Goal: Information Seeking & Learning: Learn about a topic

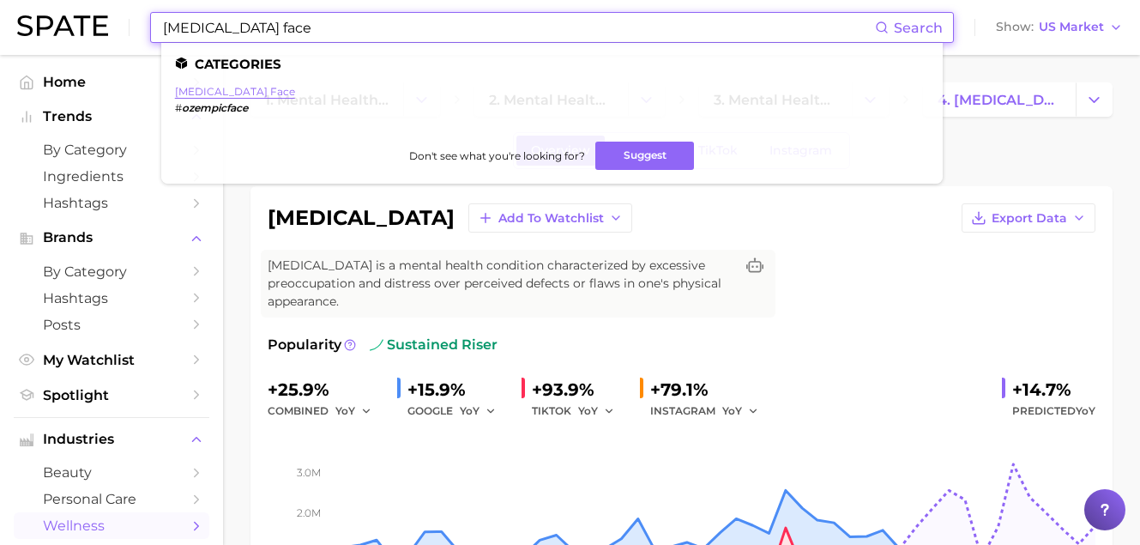
type input "[MEDICAL_DATA] face"
click at [234, 92] on link "[MEDICAL_DATA] face" at bounding box center [235, 91] width 120 height 13
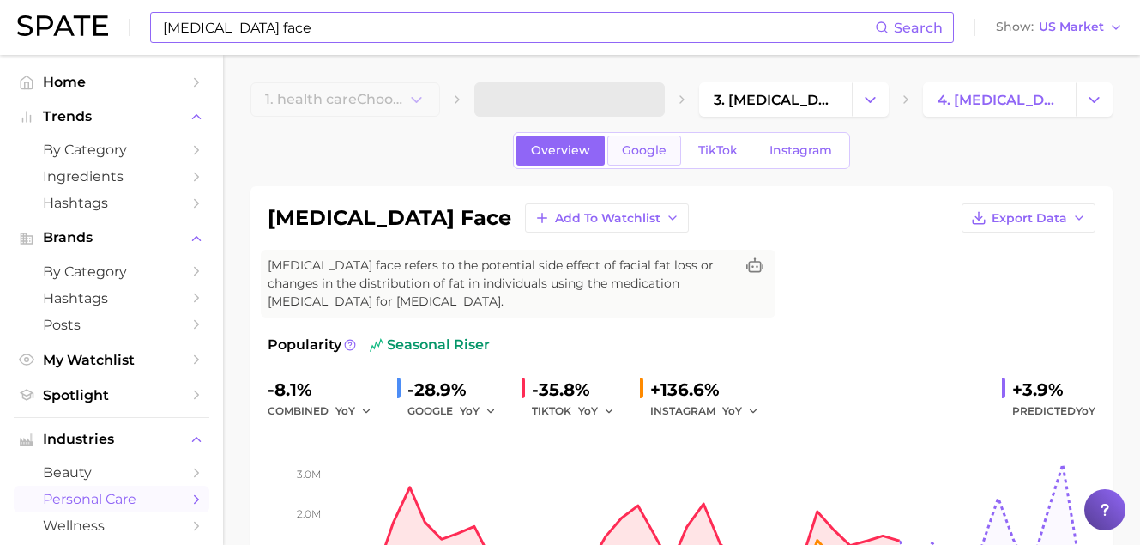
click at [638, 158] on link "Google" at bounding box center [644, 151] width 74 height 30
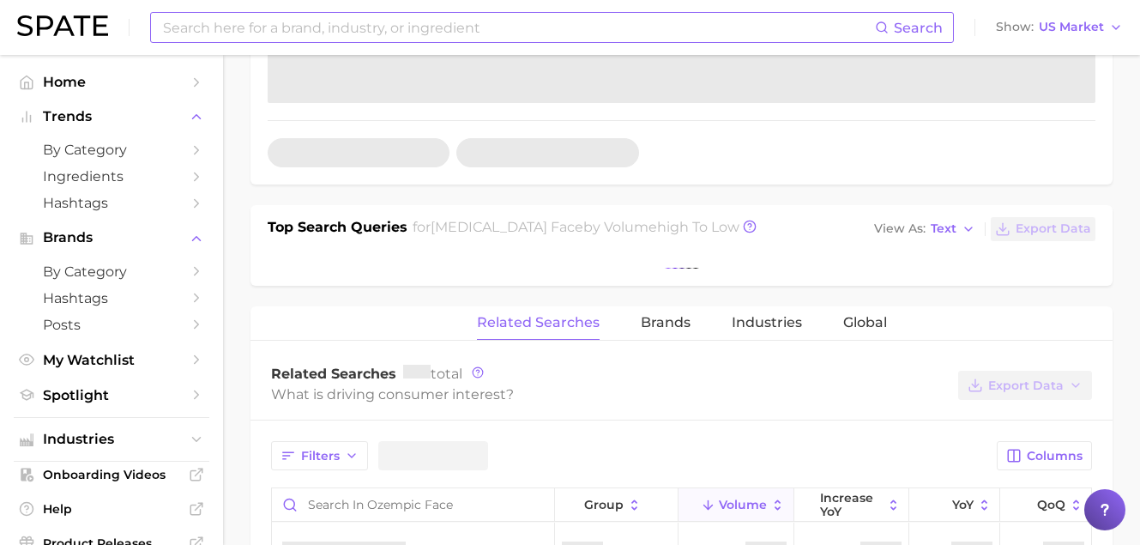
scroll to position [550, 0]
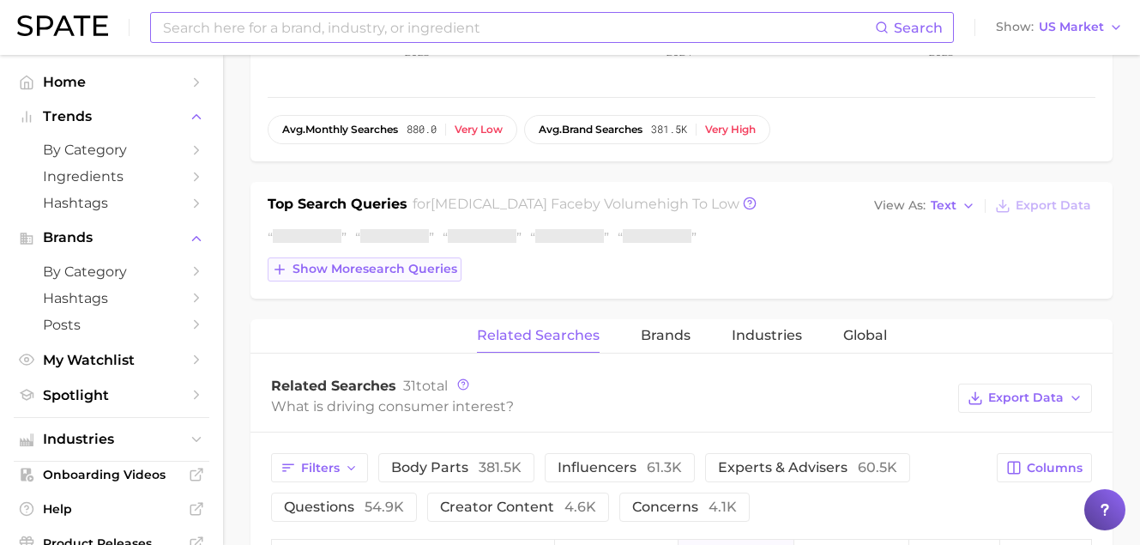
click at [425, 272] on span "Show more search queries" at bounding box center [375, 269] width 165 height 15
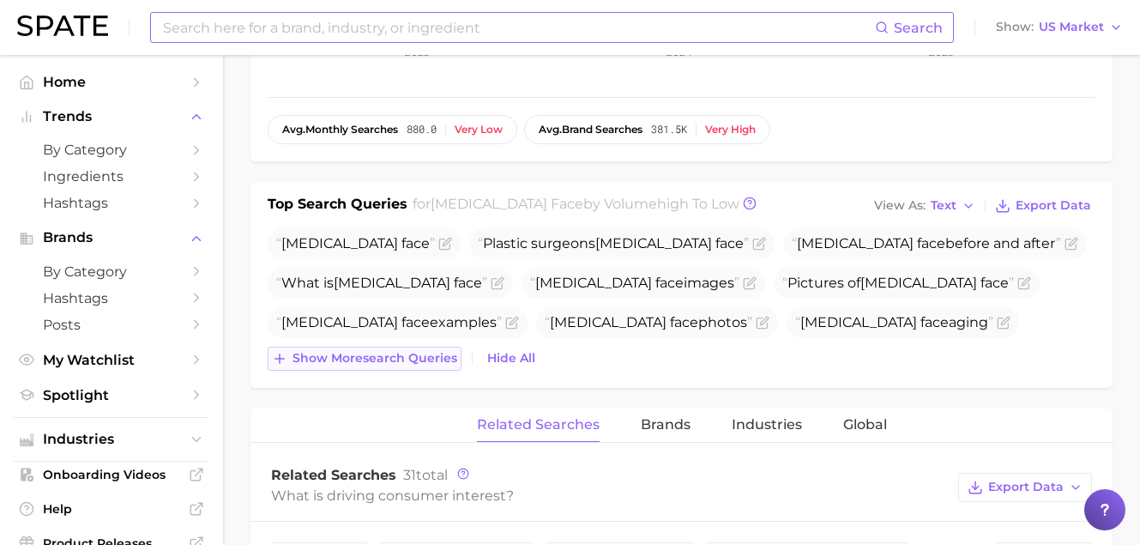
click at [442, 355] on span "Show more search queries" at bounding box center [375, 358] width 165 height 15
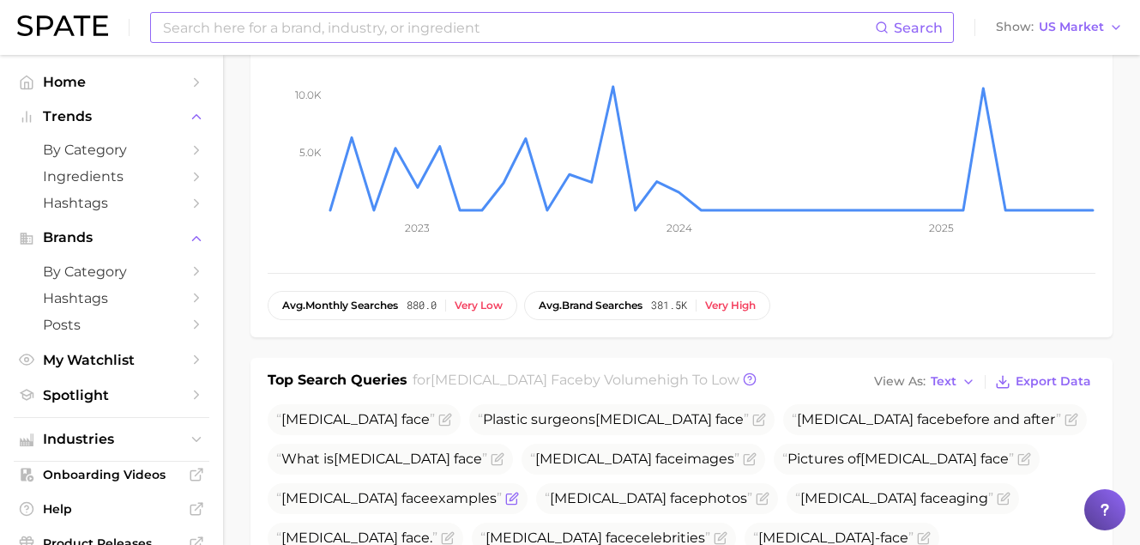
scroll to position [205, 0]
